Goal: Feedback & Contribution: Contribute content

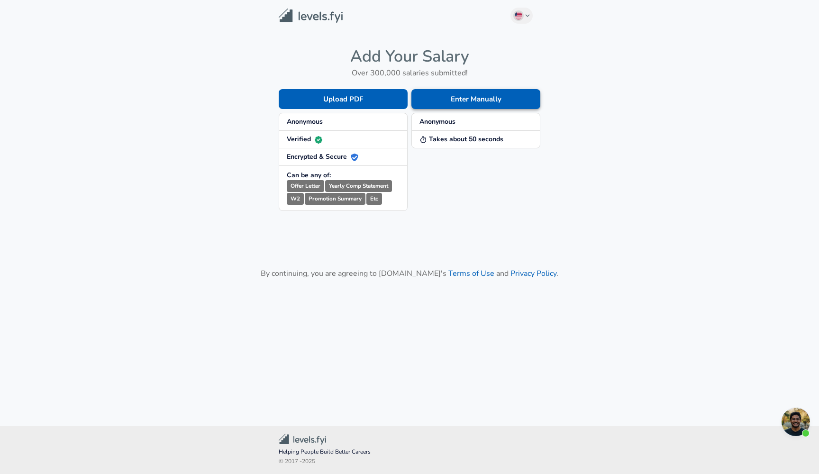
click at [442, 99] on button "Enter Manually" at bounding box center [475, 99] width 129 height 20
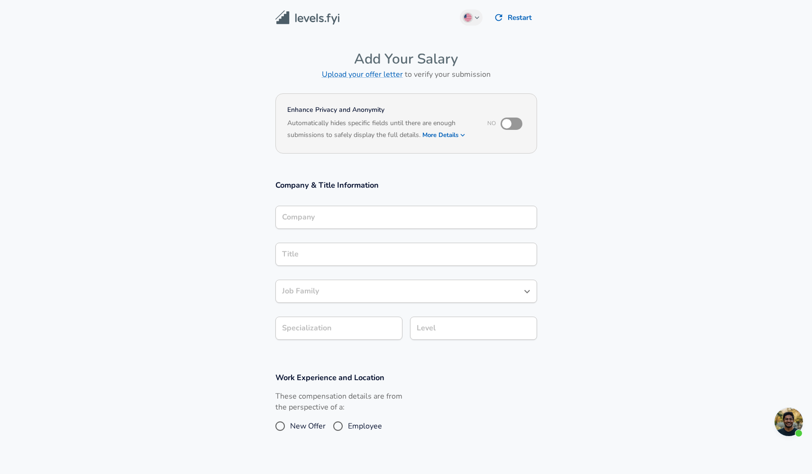
click at [389, 221] on div "Company" at bounding box center [406, 217] width 262 height 23
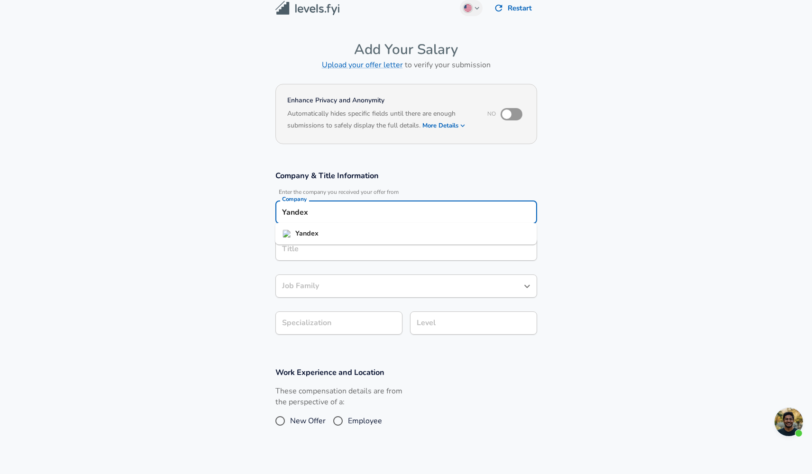
click at [373, 237] on li "Yandex" at bounding box center [406, 233] width 262 height 14
type input "Yandex"
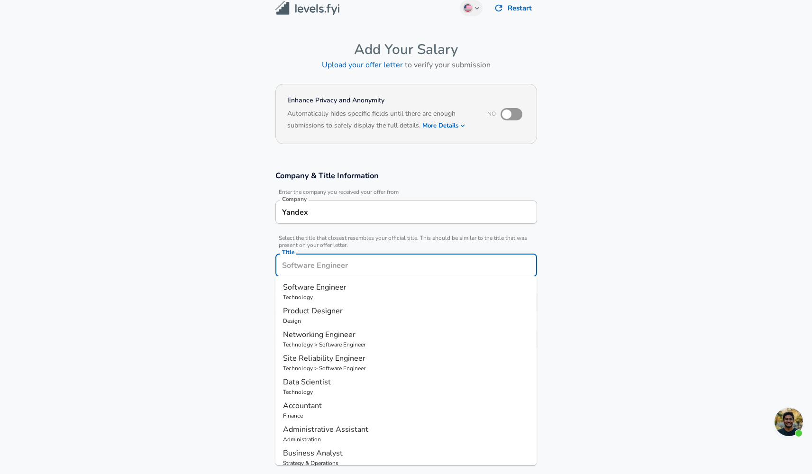
click at [368, 258] on input "Title" at bounding box center [406, 265] width 253 height 15
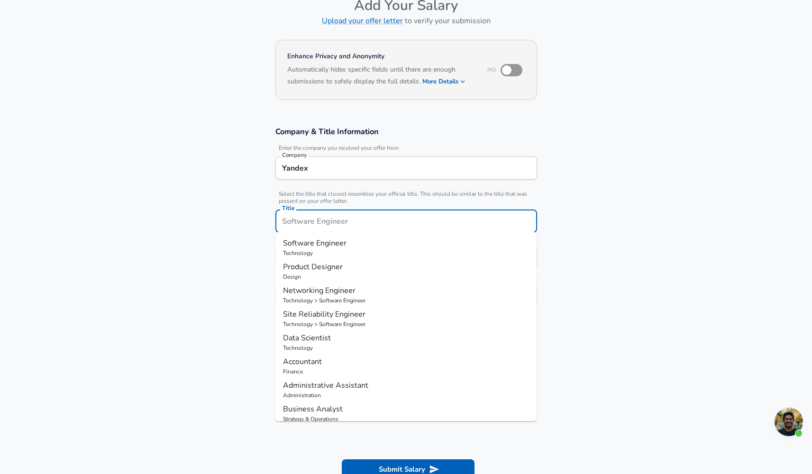
scroll to position [41, 0]
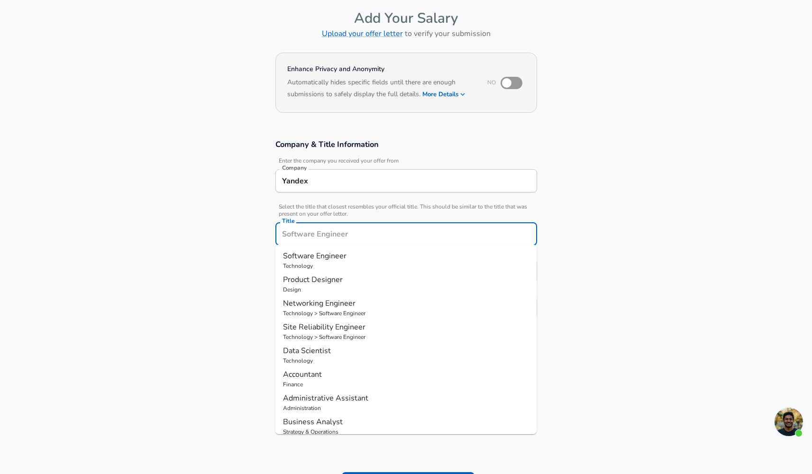
click at [316, 269] on p "Technology" at bounding box center [406, 266] width 246 height 9
type input "Software Engineer"
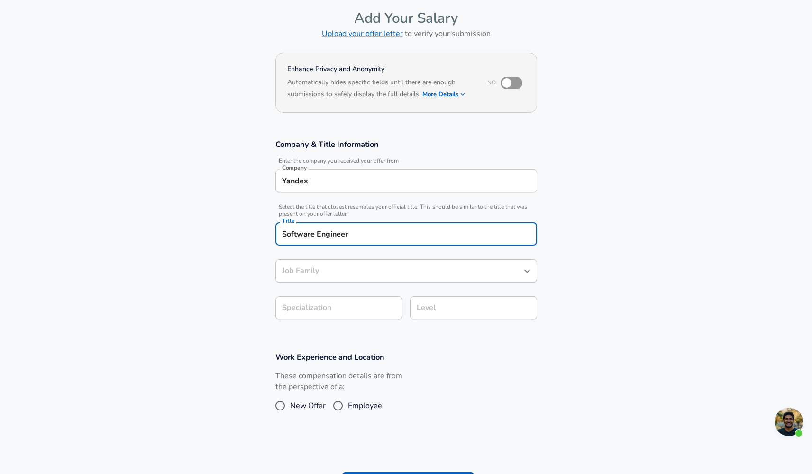
type input "Software Engineer"
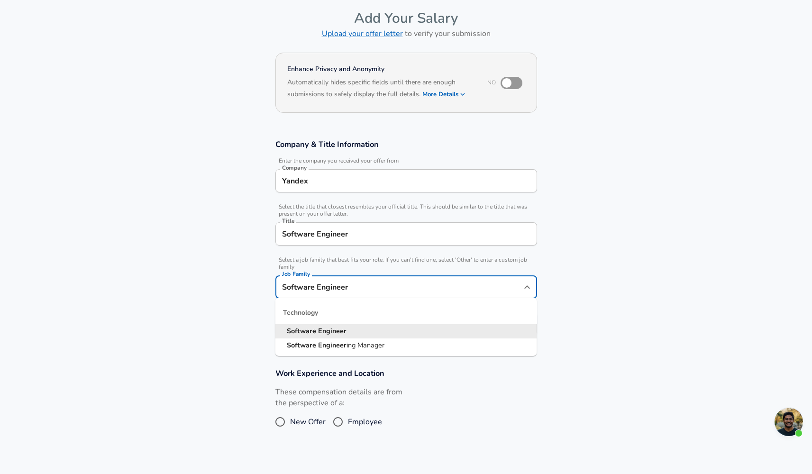
scroll to position [60, 0]
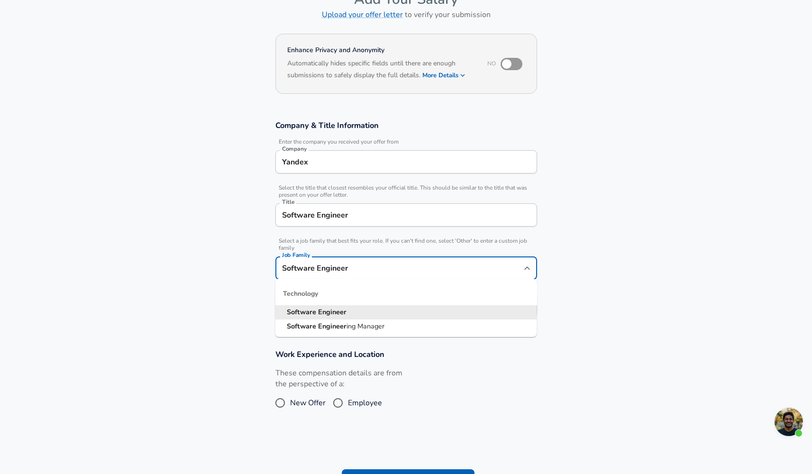
click at [336, 270] on input "Software Engineer" at bounding box center [399, 268] width 239 height 15
click at [346, 272] on input "Software Engineer" at bounding box center [399, 268] width 239 height 15
click at [341, 225] on div "Software Engineer Title" at bounding box center [406, 214] width 262 height 23
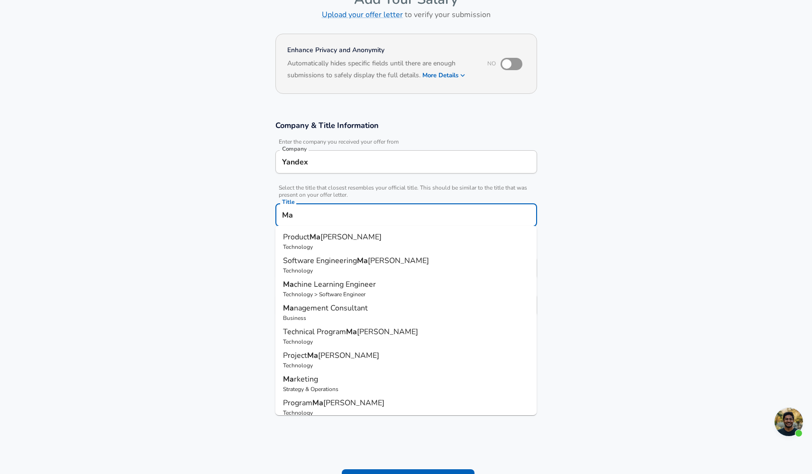
click at [312, 284] on span "chine Learning Engineer" at bounding box center [335, 284] width 82 height 10
type input "Machine Learning Engineer"
type input "ML / AI"
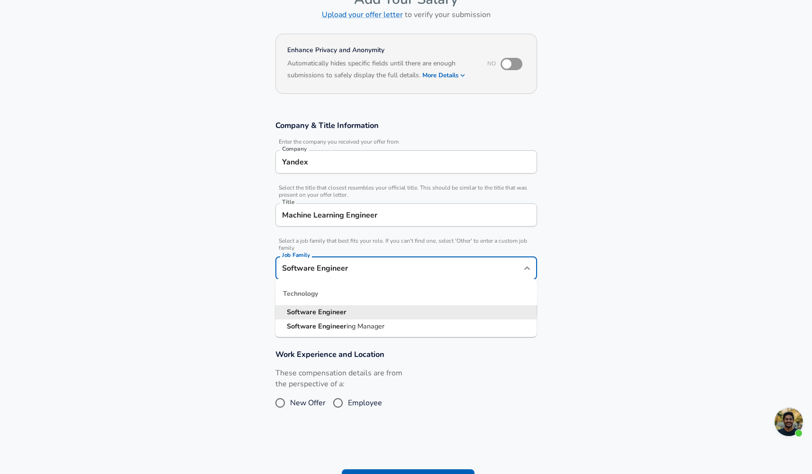
click at [340, 266] on input "Software Engineer" at bounding box center [399, 268] width 239 height 15
click at [243, 267] on section "Company & Title Information Enter the company you received your offer from Comp…" at bounding box center [406, 223] width 812 height 229
click at [351, 267] on input "Software Engineer" at bounding box center [399, 268] width 239 height 15
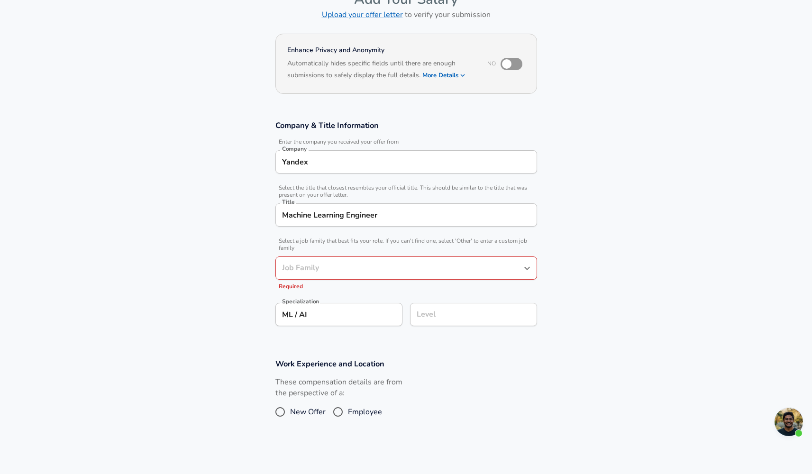
click at [214, 239] on section "Company & Title Information Enter the company you received your offer from Comp…" at bounding box center [406, 228] width 812 height 238
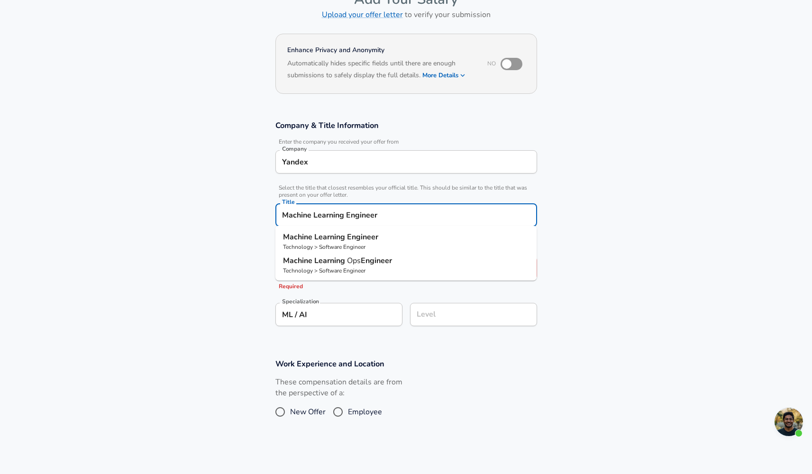
click at [305, 218] on input "Machine Learning Engineer" at bounding box center [406, 215] width 253 height 15
click at [317, 237] on strong "Learning" at bounding box center [330, 237] width 33 height 10
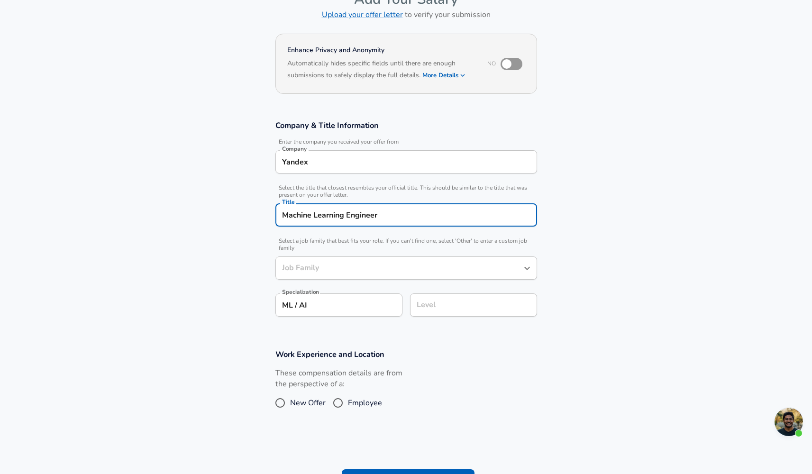
type input "Software Engineer"
click at [440, 306] on input "Level" at bounding box center [473, 305] width 118 height 15
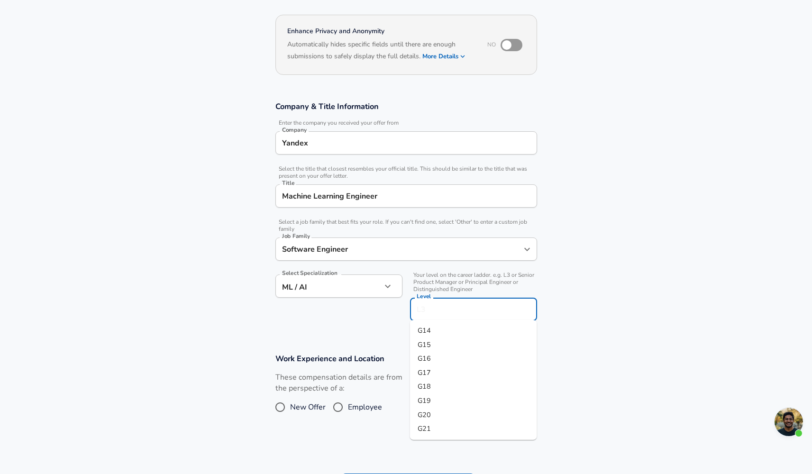
click at [432, 347] on li "G15" at bounding box center [473, 345] width 127 height 14
type input "G15"
click at [301, 407] on span "New Offer" at bounding box center [308, 406] width 36 height 11
click at [290, 407] on input "New Offer" at bounding box center [280, 406] width 20 height 15
radio input "true"
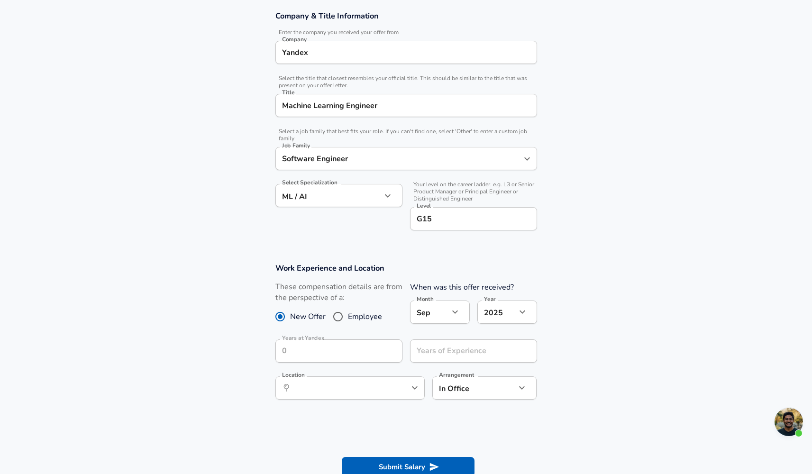
scroll to position [175, 0]
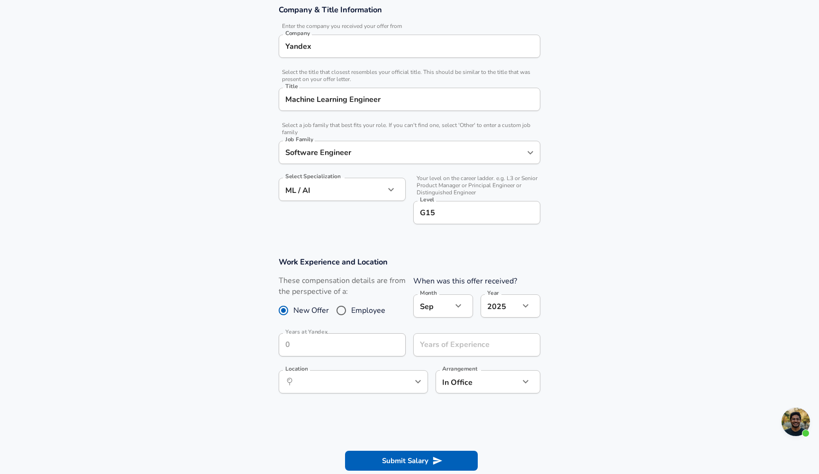
click at [440, 299] on body "English ([GEOGRAPHIC_DATA]) Change Restart Add Your Salary Upload your offer le…" at bounding box center [409, 62] width 819 height 474
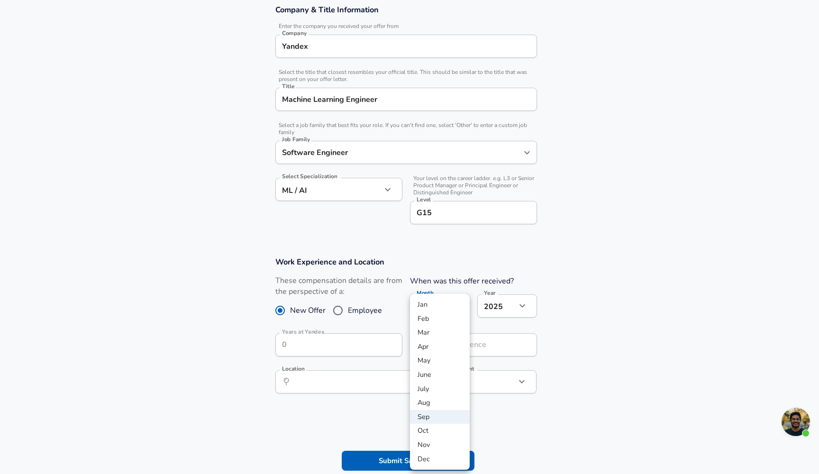
click at [436, 400] on li "Aug" at bounding box center [440, 403] width 60 height 14
type input "8"
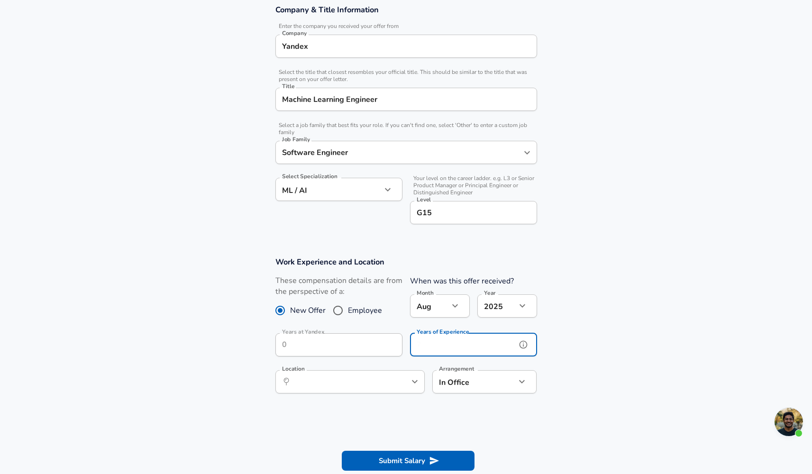
click at [432, 345] on input "Years of Experience" at bounding box center [463, 344] width 106 height 23
type input "2"
type input "3"
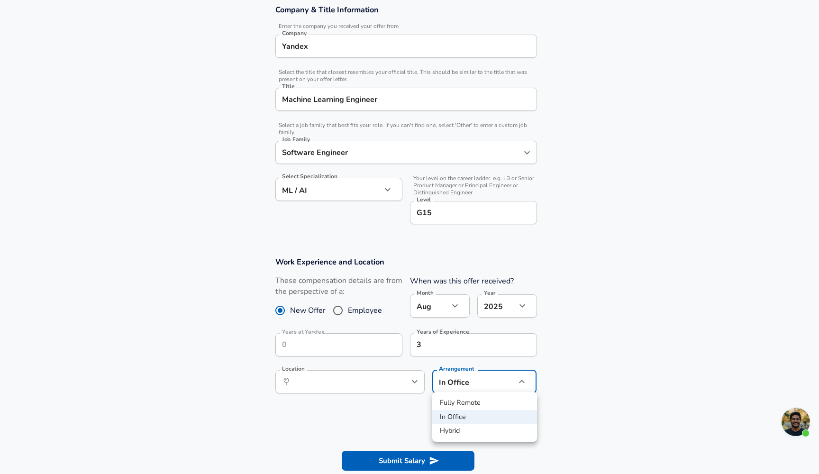
click at [465, 299] on body "English ([GEOGRAPHIC_DATA]) Change Restart Add Your Salary Upload your offer le…" at bounding box center [409, 62] width 819 height 474
click at [466, 432] on li "Hybrid" at bounding box center [484, 431] width 105 height 14
type input "hybrid"
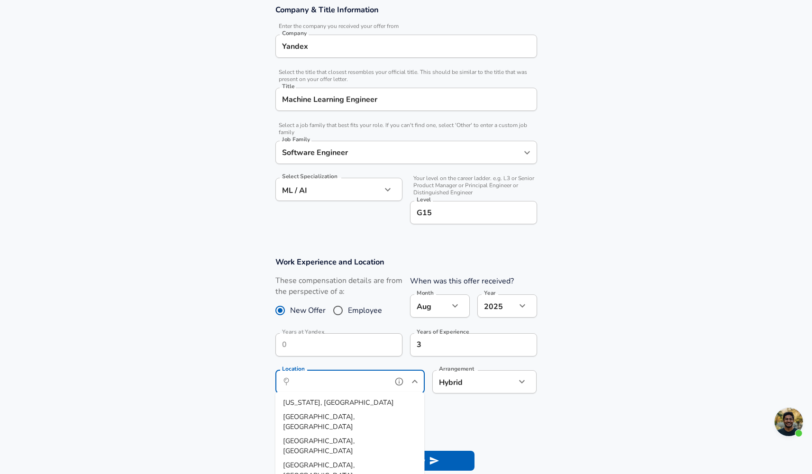
click at [348, 379] on input "Location" at bounding box center [339, 381] width 97 height 15
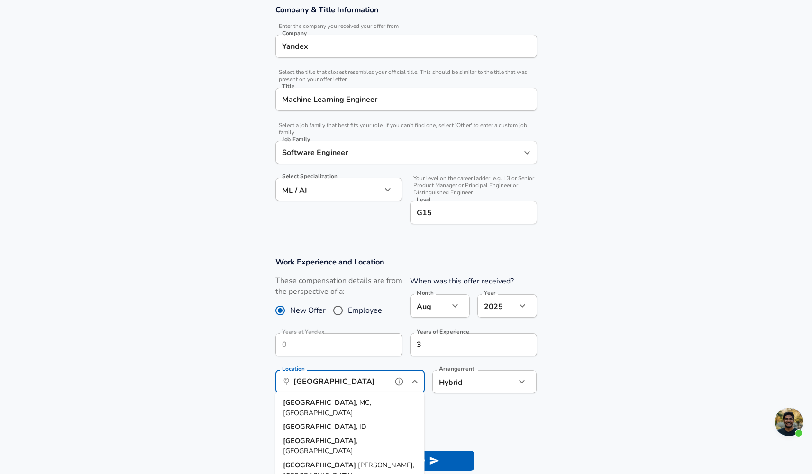
click at [336, 407] on span ", MC, [GEOGRAPHIC_DATA]" at bounding box center [327, 408] width 88 height 20
type input "[GEOGRAPHIC_DATA], MC, [GEOGRAPHIC_DATA]"
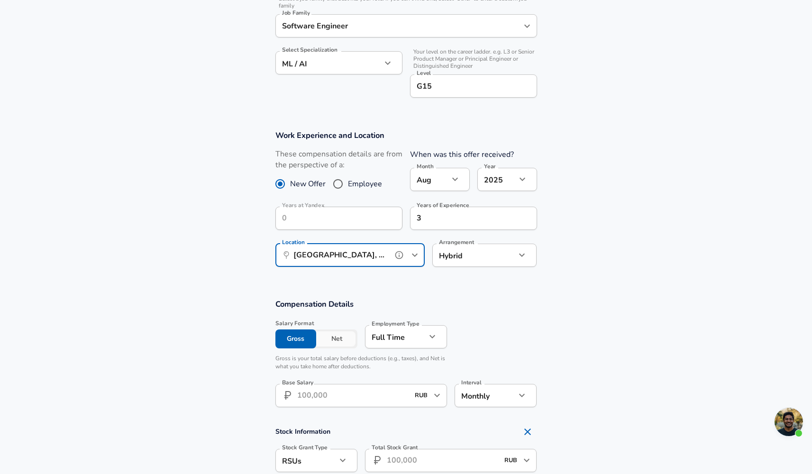
scroll to position [302, 0]
click at [334, 340] on button "Net" at bounding box center [336, 338] width 41 height 19
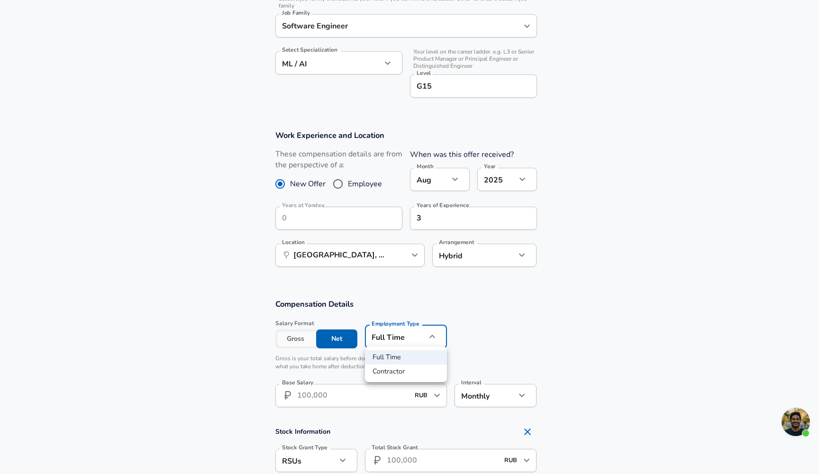
click at [392, 358] on li "Full Time" at bounding box center [406, 357] width 82 height 14
click at [381, 398] on input "Base Salary" at bounding box center [353, 395] width 112 height 23
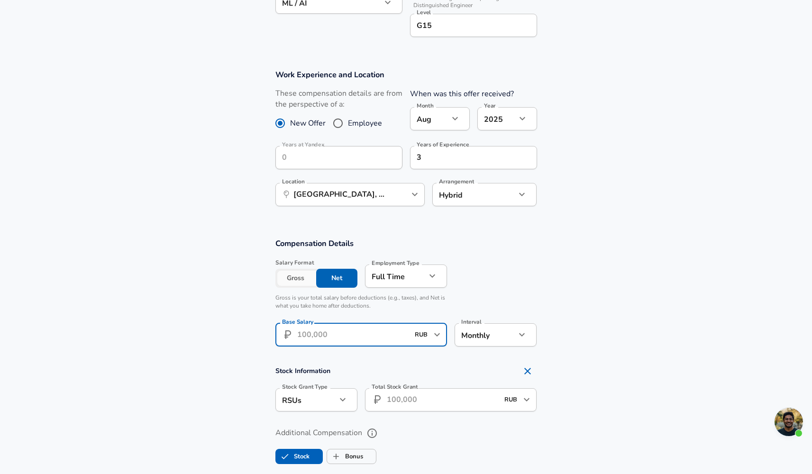
scroll to position [372, 0]
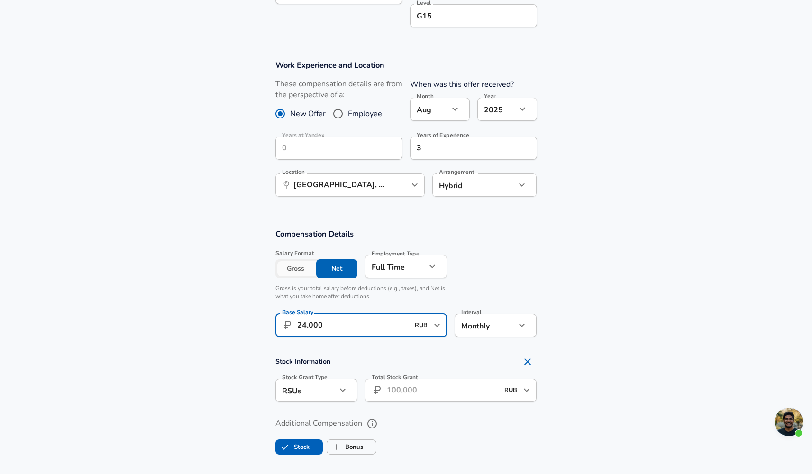
type input "240,000"
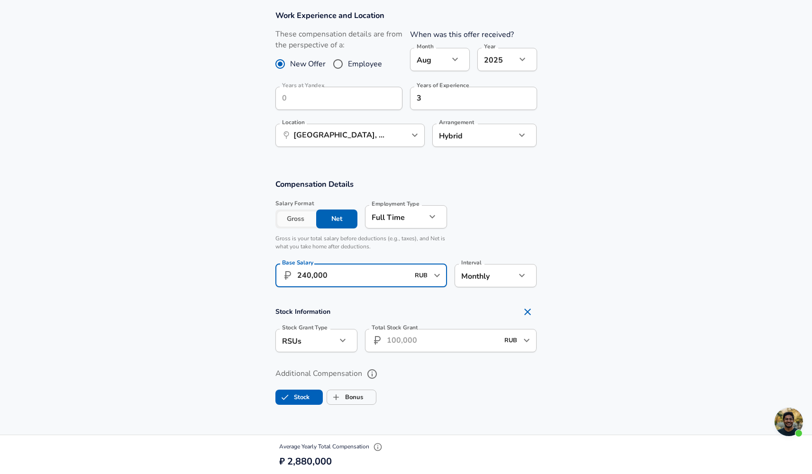
scroll to position [428, 0]
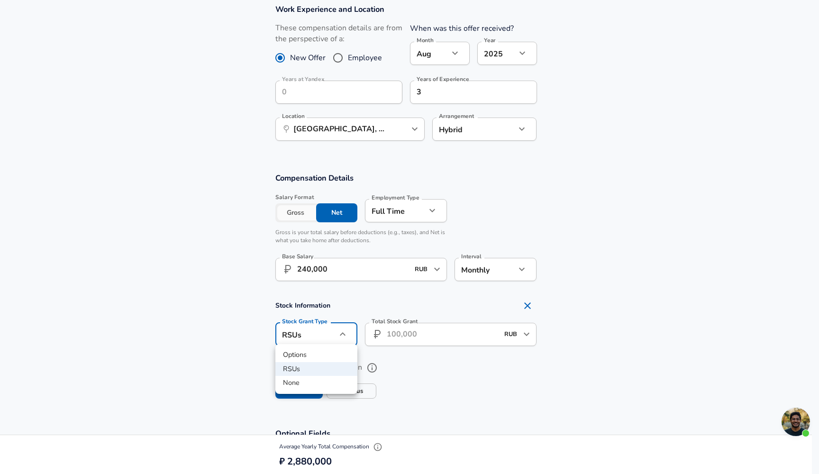
click at [299, 382] on li "None" at bounding box center [316, 383] width 82 height 14
type input "none"
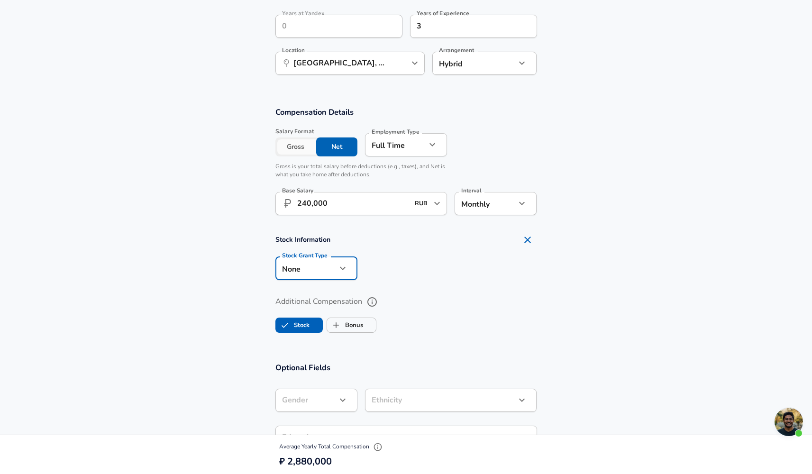
scroll to position [497, 0]
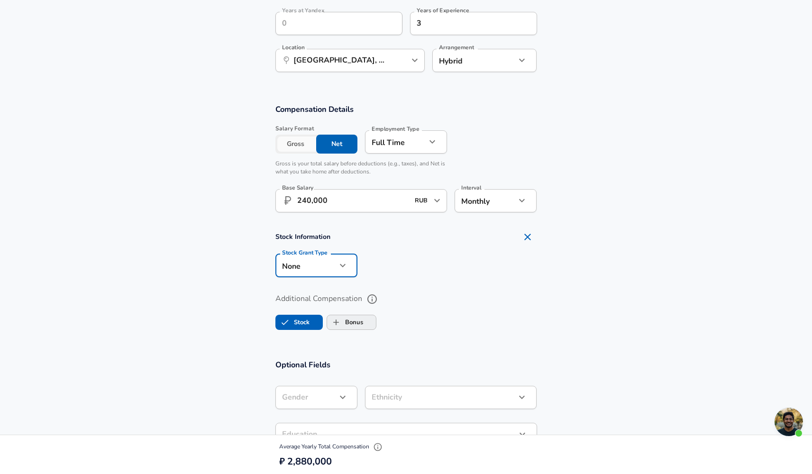
click at [350, 319] on label "Bonus" at bounding box center [345, 322] width 36 height 18
checkbox input "true"
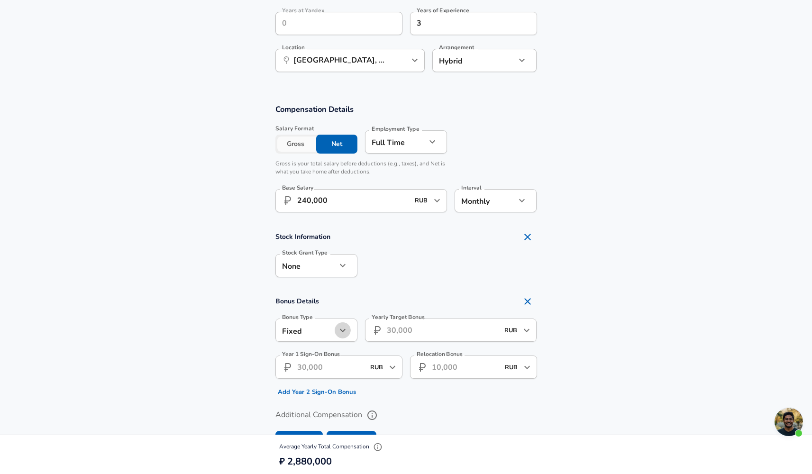
click at [337, 330] on icon "button" at bounding box center [342, 330] width 11 height 11
click at [320, 366] on li "Percentage" at bounding box center [316, 365] width 82 height 14
type input "percentage"
click at [414, 330] on input "Yearly Target Bonus Percent" at bounding box center [440, 329] width 150 height 23
click at [165, 319] on section "Bonus Details Bonus Type Percentage percentage Bonus Type Yearly Target Bonus P…" at bounding box center [406, 346] width 812 height 108
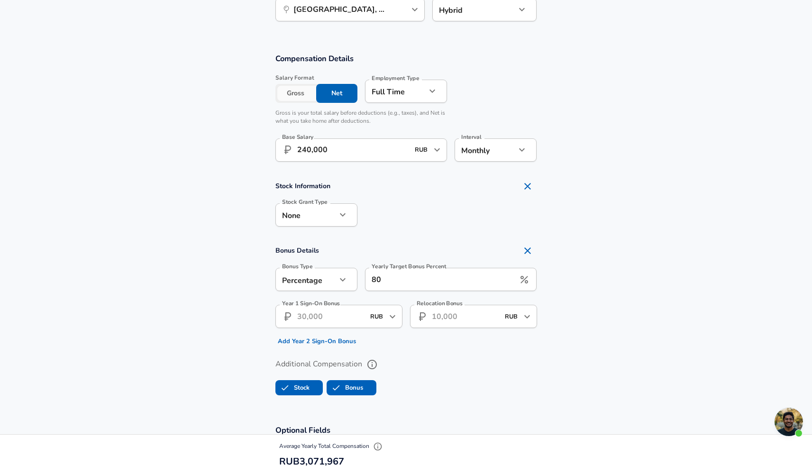
scroll to position [547, 0]
click at [399, 280] on input "80" at bounding box center [440, 279] width 150 height 23
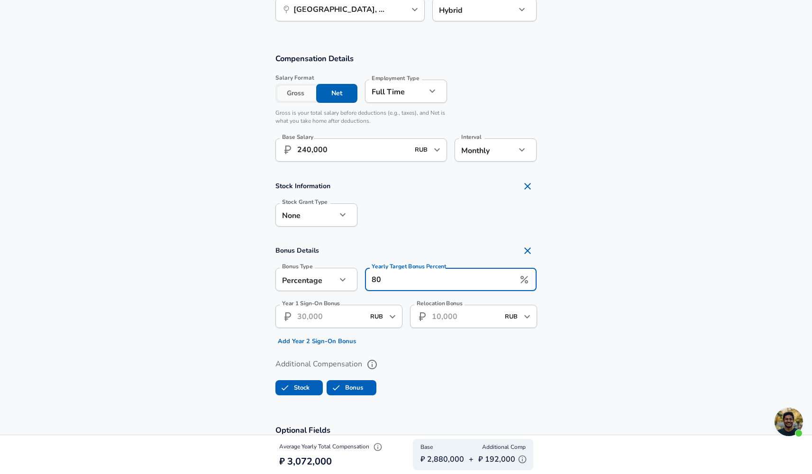
click at [399, 280] on input "80" at bounding box center [440, 279] width 150 height 23
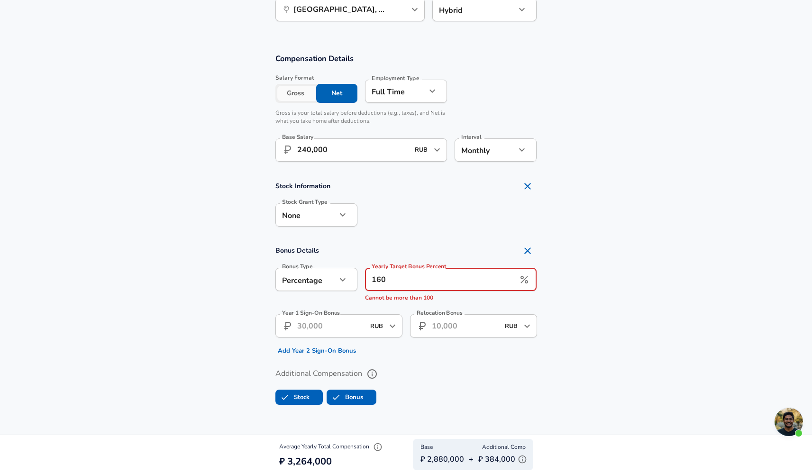
type input "160"
click at [212, 247] on section "Bonus Details Bonus Type Percentage percentage Bonus Type Yearly Target Bonus P…" at bounding box center [406, 299] width 812 height 117
click at [418, 275] on input "160" at bounding box center [440, 279] width 150 height 23
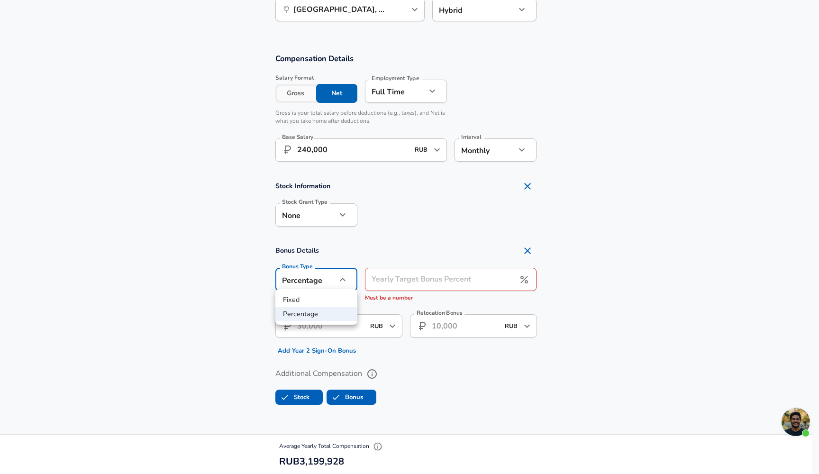
click at [309, 298] on li "Fixed" at bounding box center [316, 300] width 82 height 14
type input "fixed"
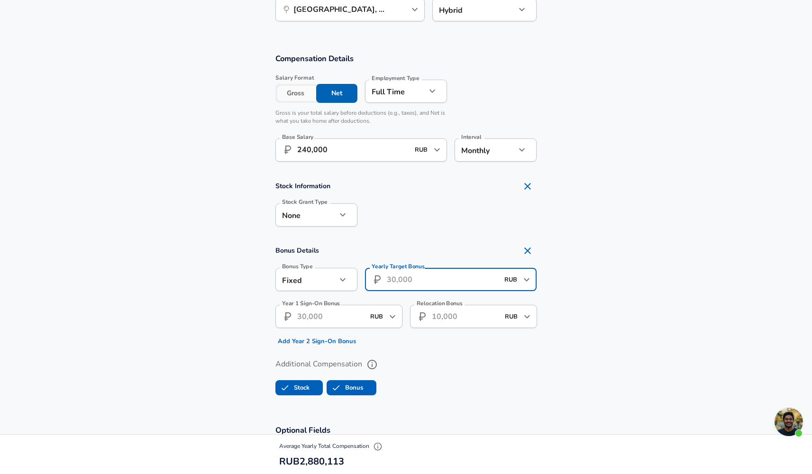
click at [408, 278] on input "Yearly Target Bonus" at bounding box center [443, 279] width 112 height 23
click at [306, 386] on label "Stock" at bounding box center [293, 388] width 34 height 18
checkbox input "false"
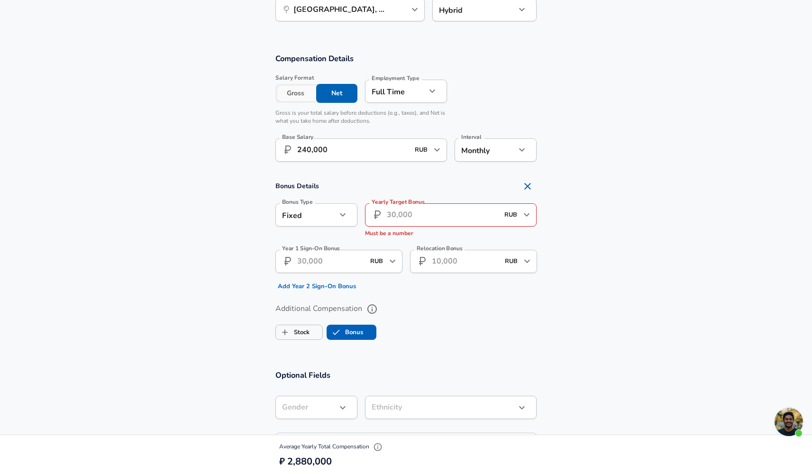
click at [414, 219] on input "Yearly Target Bonus" at bounding box center [443, 214] width 112 height 23
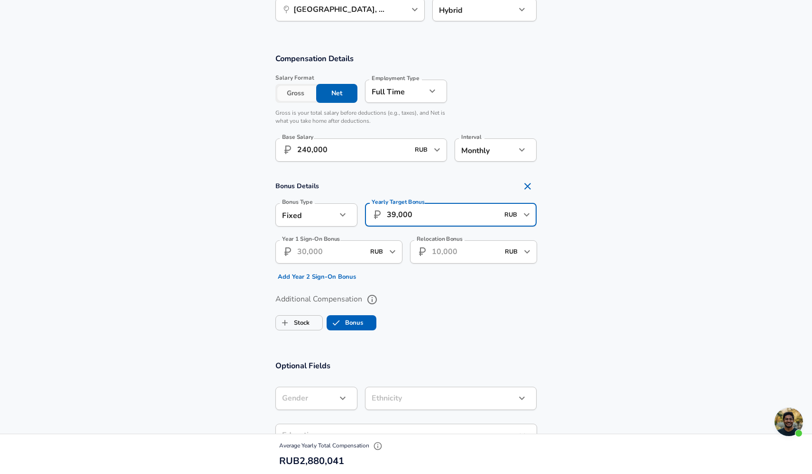
type input "390,000"
click at [590, 303] on section "Additional Compensation Stock Bonus" at bounding box center [406, 309] width 812 height 50
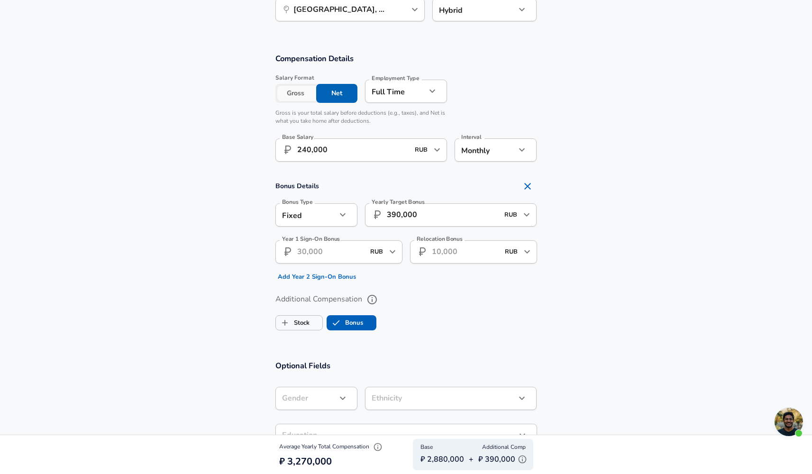
click at [380, 450] on icon "button" at bounding box center [377, 447] width 8 height 8
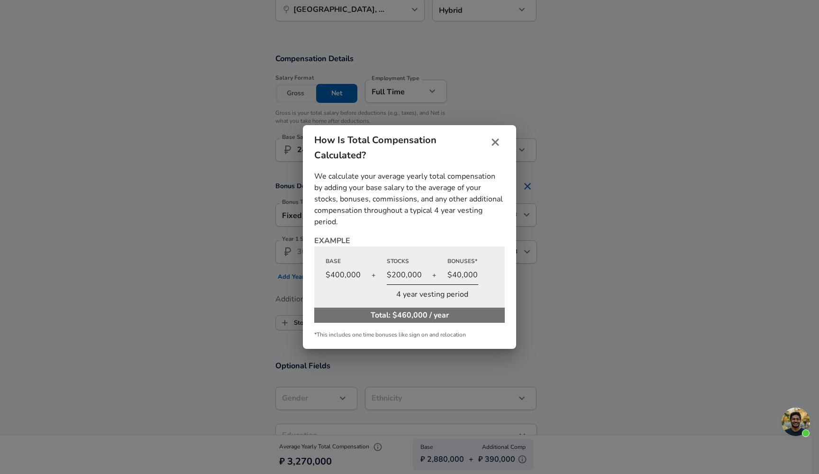
click at [494, 145] on icon "close" at bounding box center [494, 141] width 11 height 11
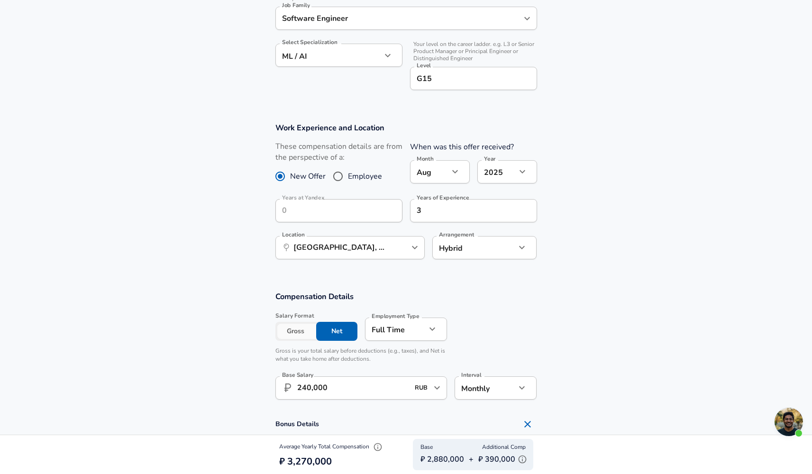
scroll to position [309, 0]
click at [289, 333] on button "Gross" at bounding box center [295, 331] width 41 height 19
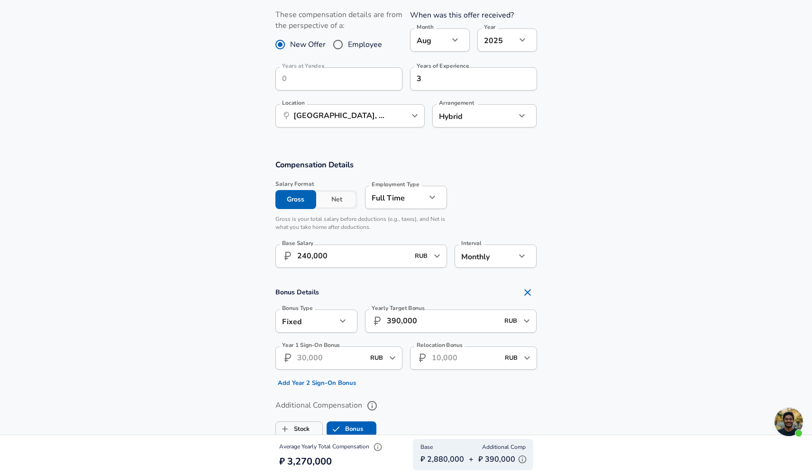
scroll to position [444, 0]
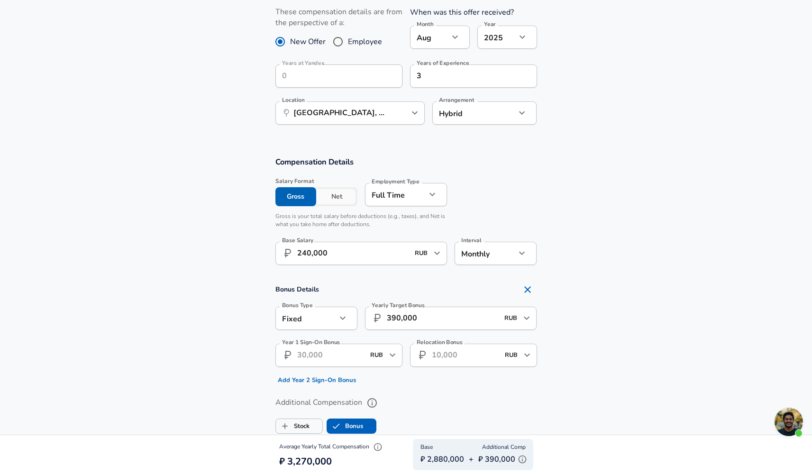
click at [328, 194] on button "Net" at bounding box center [336, 196] width 41 height 19
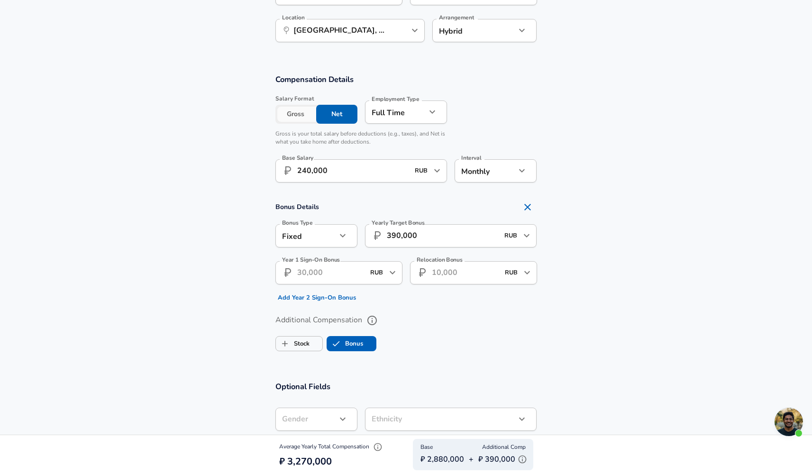
scroll to position [526, 0]
click at [316, 274] on input "Year 1 Sign-On Bonus" at bounding box center [330, 272] width 67 height 23
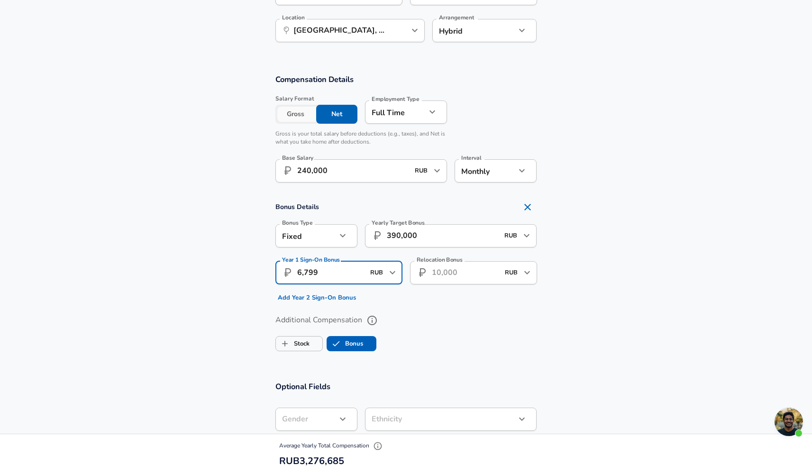
type input "67,990"
click at [225, 306] on section "Additional Compensation Stock Bonus" at bounding box center [406, 330] width 812 height 50
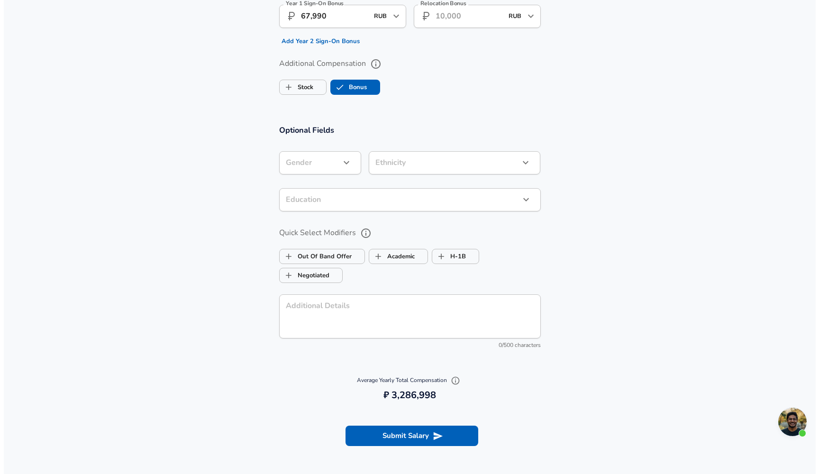
scroll to position [865, 0]
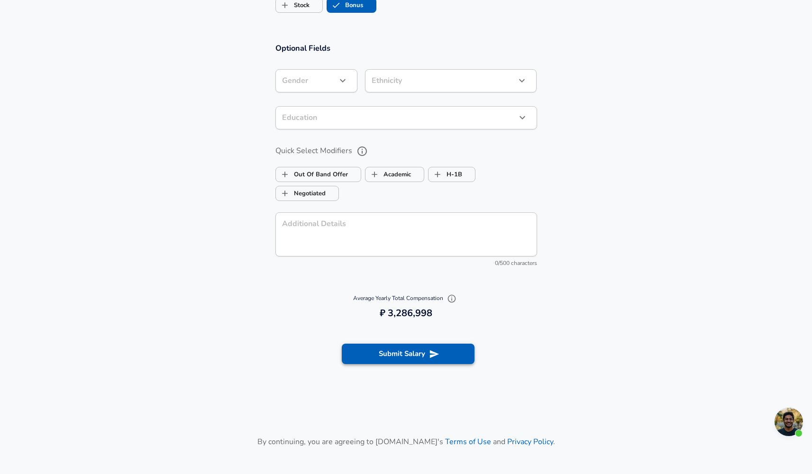
click at [394, 350] on button "Submit Salary" at bounding box center [408, 354] width 133 height 20
